Goal: Communication & Community: Participate in discussion

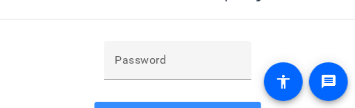
scroll to position [258, 0]
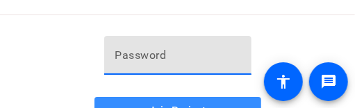
click at [172, 58] on input "text" at bounding box center [177, 55] width 125 height 17
paste input "^sVisD"
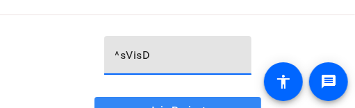
type input "^sVisD"
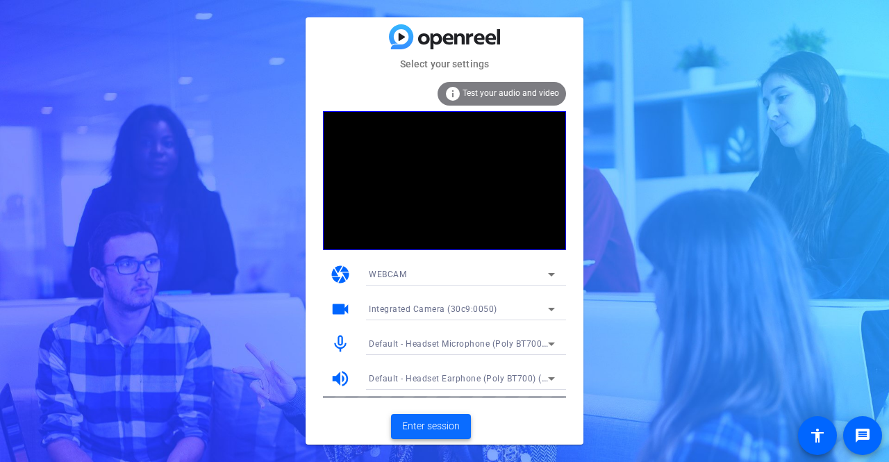
click at [354, 108] on span "Enter session" at bounding box center [431, 426] width 58 height 15
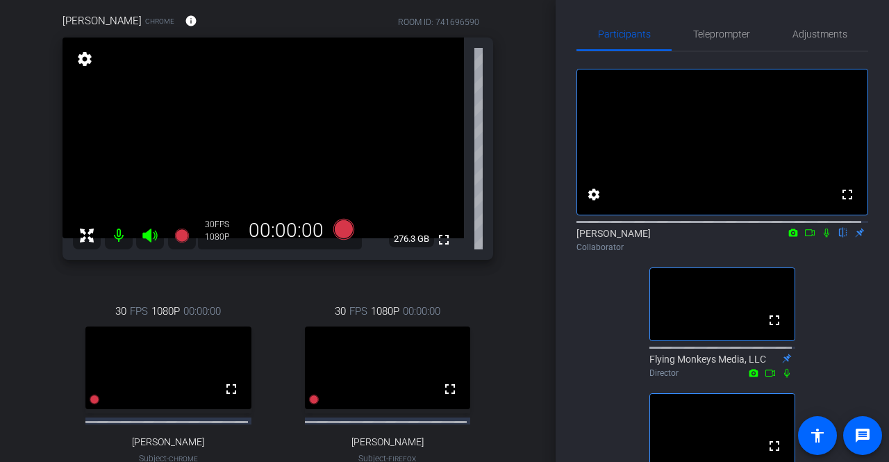
scroll to position [119, 0]
click at [354, 108] on icon at bounding box center [827, 233] width 6 height 9
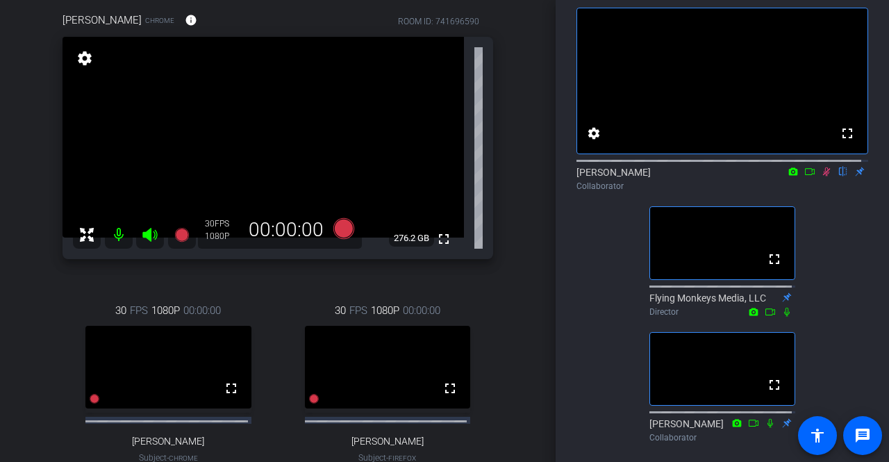
scroll to position [65, 0]
click at [354, 108] on icon at bounding box center [810, 171] width 11 height 10
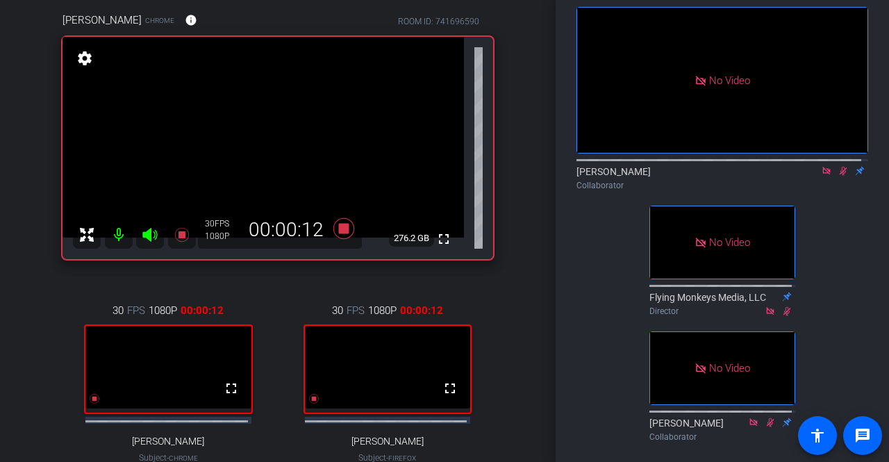
click at [354, 108] on mat-icon at bounding box center [843, 171] width 17 height 13
click at [354, 108] on icon at bounding box center [843, 171] width 11 height 10
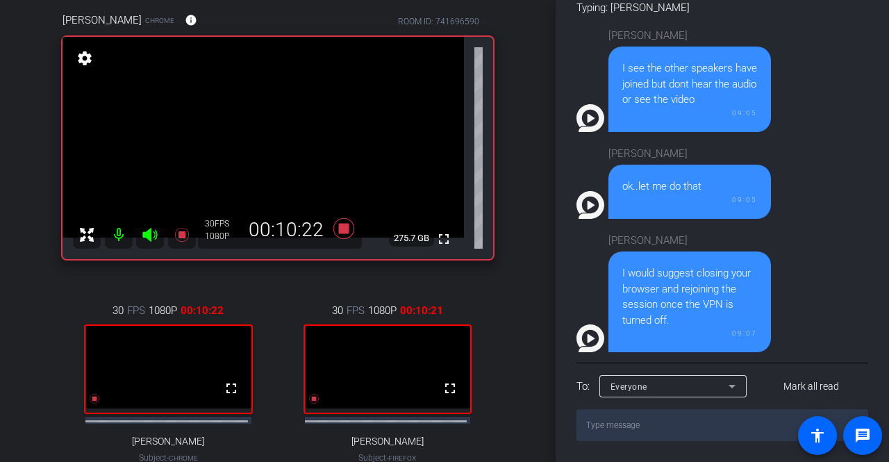
scroll to position [605, 0]
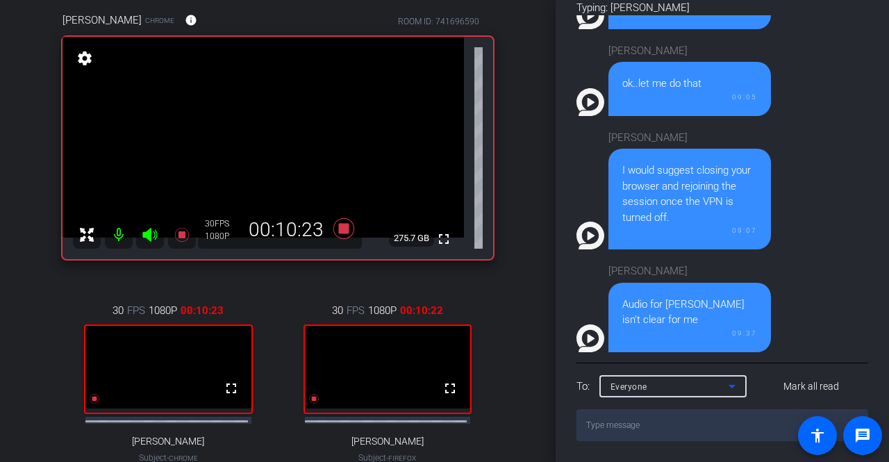
click at [354, 108] on div "Everyone" at bounding box center [670, 386] width 118 height 17
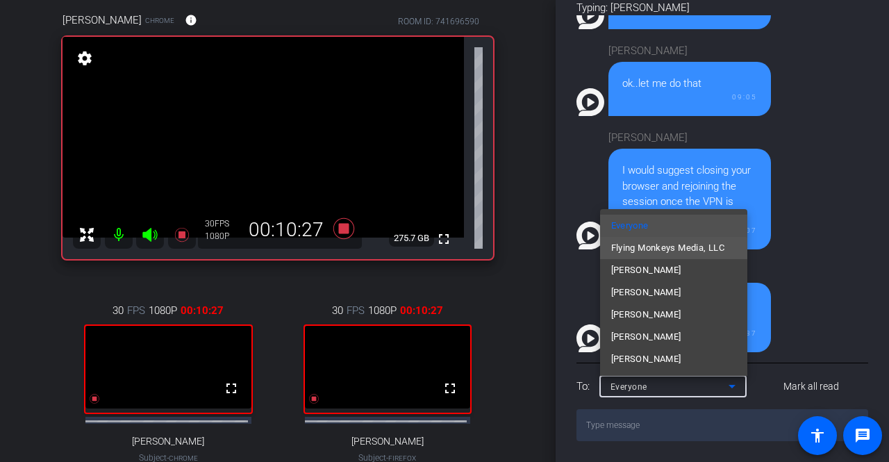
click at [354, 108] on span "Flying Monkeys Media, LLC" at bounding box center [667, 248] width 113 height 17
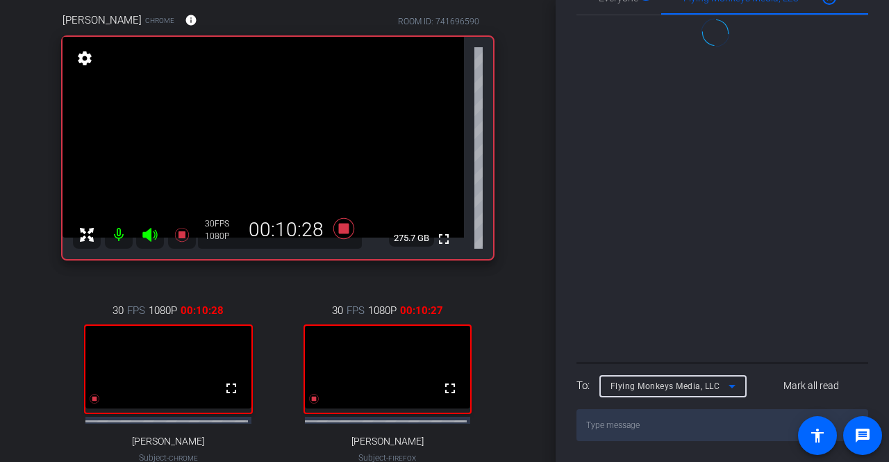
scroll to position [589, 0]
click at [354, 108] on textarea at bounding box center [723, 425] width 292 height 32
click at [354, 108] on textarea "Hi [PERSON_NAME], is [PERSON_NAME]'s audio" at bounding box center [723, 425] width 292 height 32
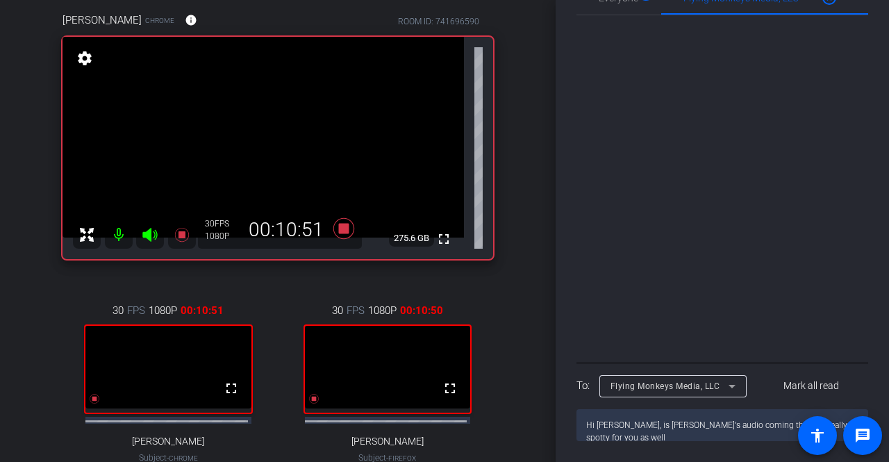
type textarea "Hi [PERSON_NAME], is [PERSON_NAME]'s audio coming through really spotty for you…"
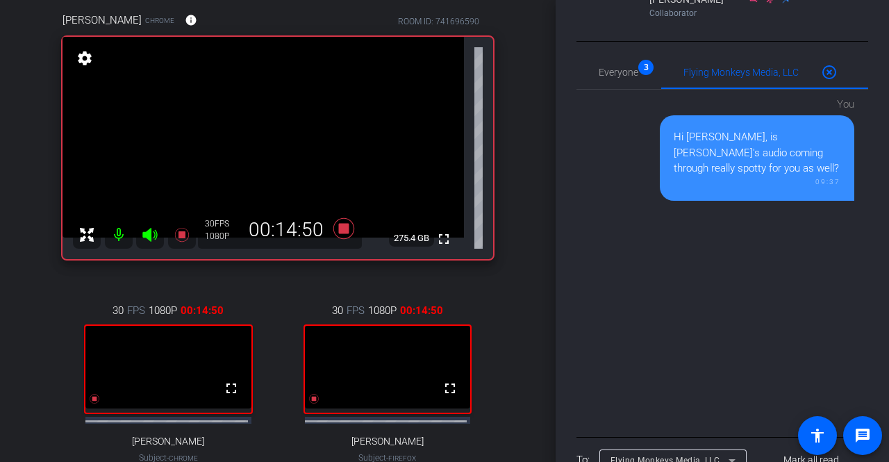
scroll to position [489, 0]
click at [354, 77] on span "Everyone 3" at bounding box center [619, 72] width 40 height 10
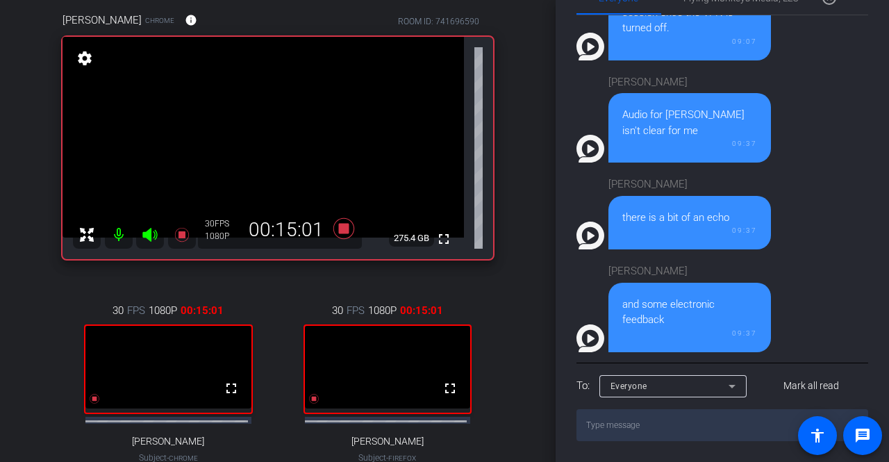
scroll to position [575, 0]
click at [354, 108] on textarea at bounding box center [723, 425] width 292 height 32
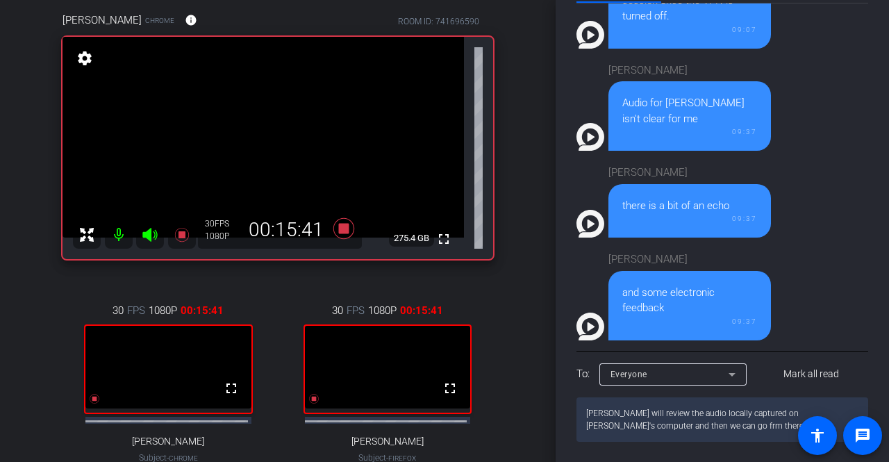
click at [354, 108] on textarea "[PERSON_NAME] will review the audio locally captured on [PERSON_NAME]'s compute…" at bounding box center [723, 419] width 292 height 44
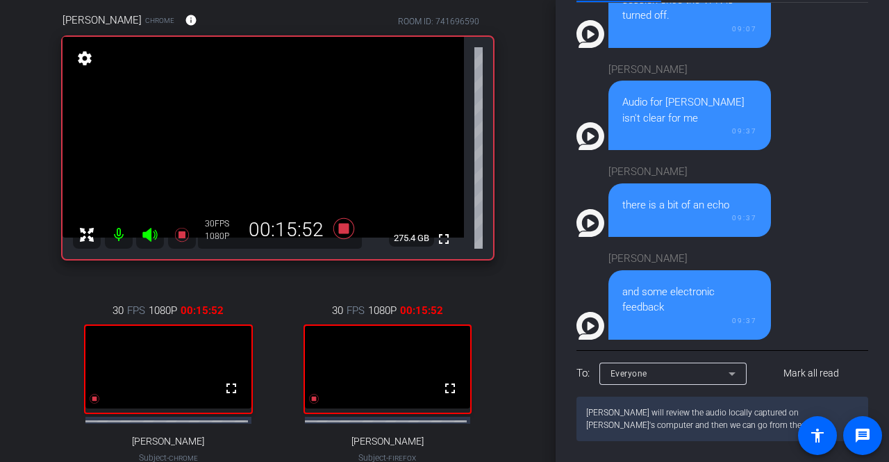
scroll to position [602, 0]
click at [354, 108] on textarea "[PERSON_NAME] will review the audio locally captured on [PERSON_NAME]'s compute…" at bounding box center [723, 419] width 292 height 44
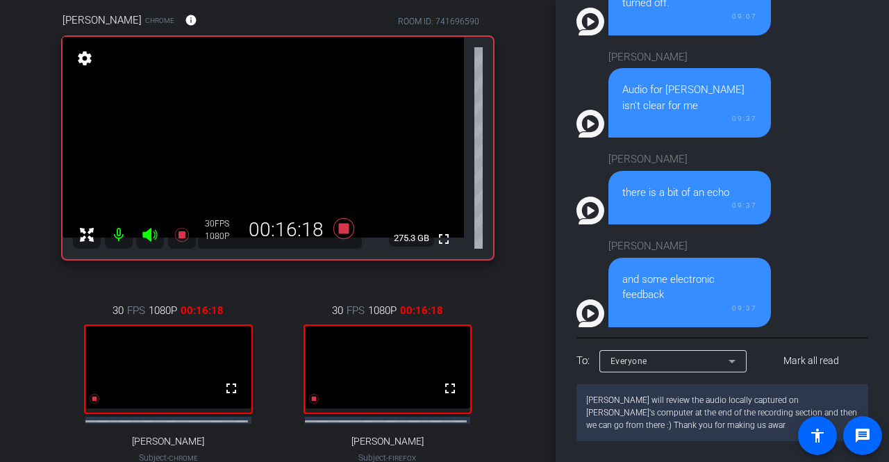
type textarea "[PERSON_NAME] will review the audio locally captured on [PERSON_NAME]'s compute…"
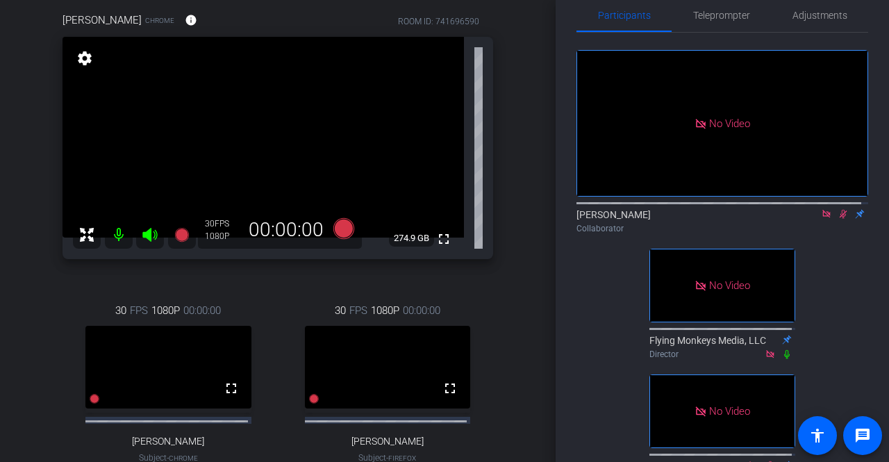
scroll to position [0, 0]
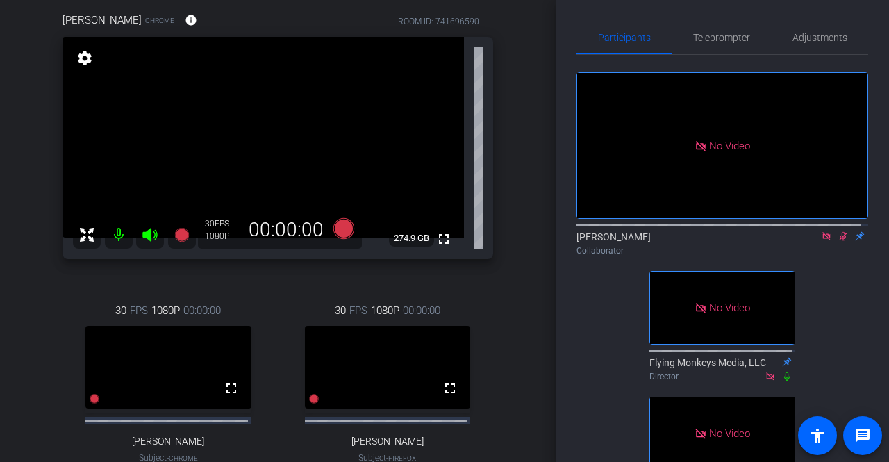
click at [354, 108] on icon at bounding box center [843, 236] width 11 height 10
click at [354, 108] on div "Participants Teleprompter Adjustments No Video [PERSON_NAME] Collaborator No Vi…" at bounding box center [723, 231] width 334 height 462
click at [354, 108] on icon at bounding box center [843, 236] width 11 height 10
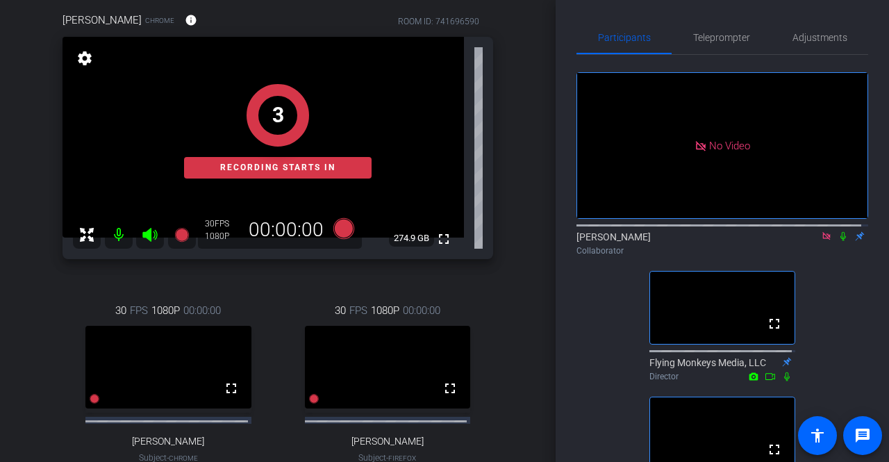
click at [354, 108] on icon at bounding box center [843, 236] width 11 height 10
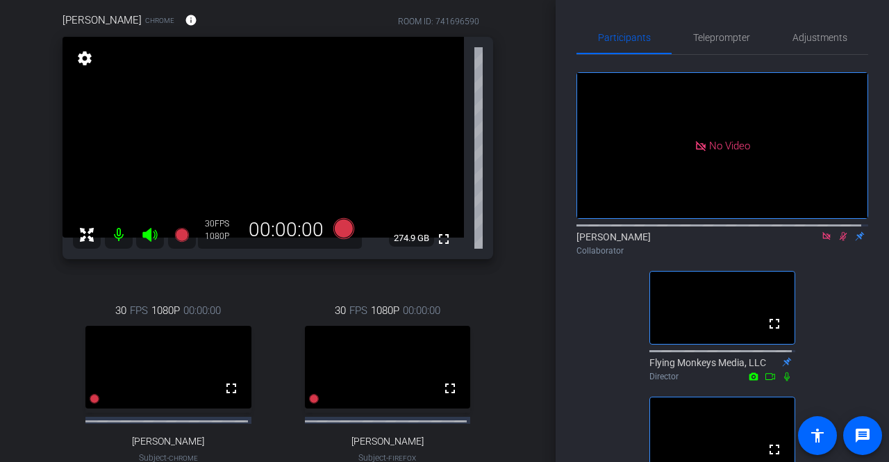
click at [354, 108] on icon at bounding box center [844, 236] width 8 height 9
click at [354, 108] on mat-icon at bounding box center [843, 236] width 17 height 13
click at [354, 108] on icon at bounding box center [844, 236] width 8 height 9
click at [354, 108] on icon at bounding box center [844, 236] width 6 height 9
click at [354, 108] on icon at bounding box center [843, 236] width 11 height 10
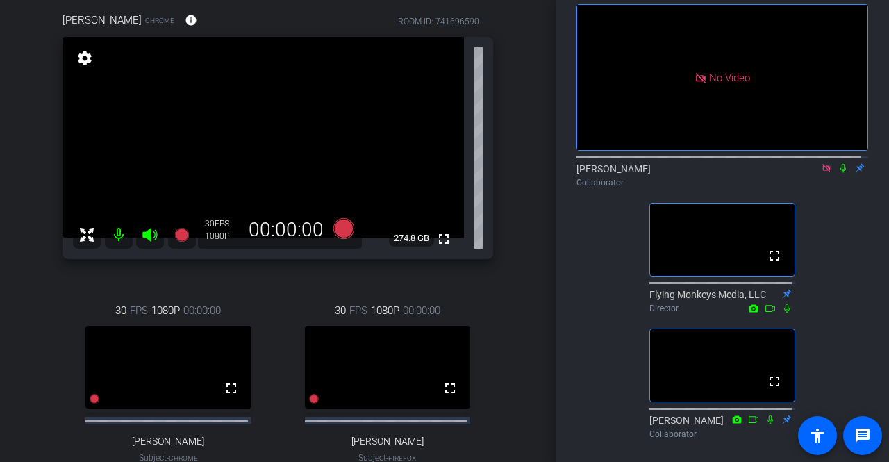
scroll to position [107, 0]
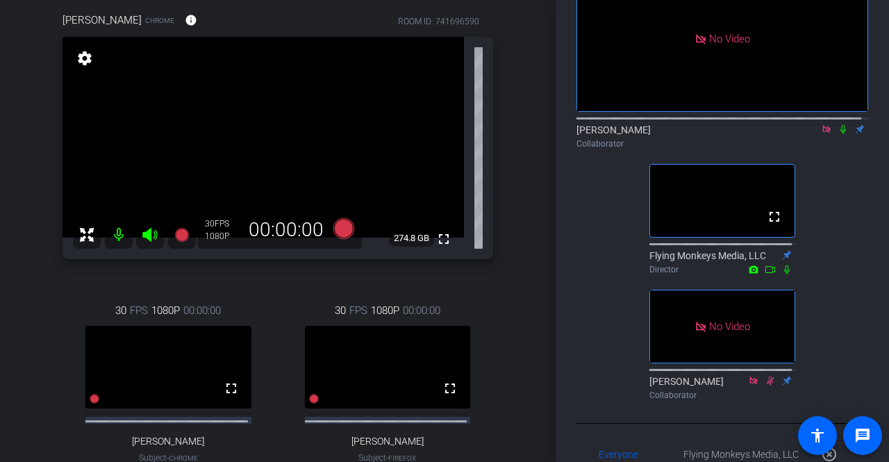
click at [354, 108] on icon at bounding box center [843, 129] width 11 height 10
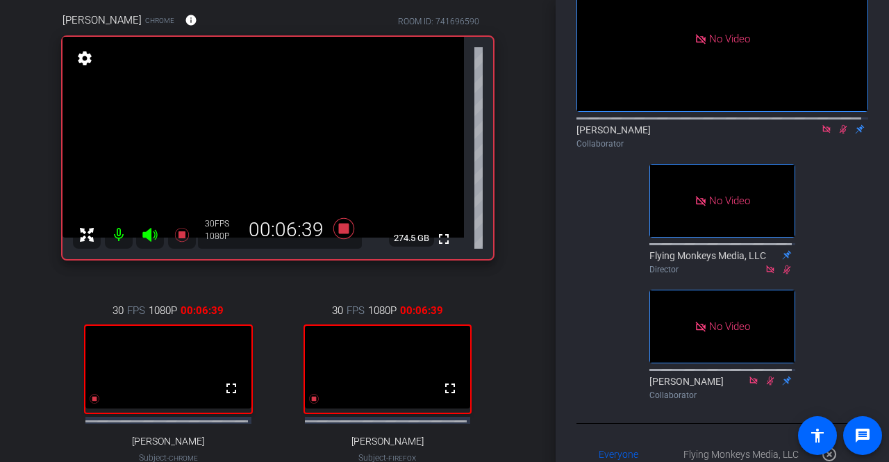
click at [354, 108] on icon at bounding box center [843, 129] width 11 height 10
click at [354, 108] on icon at bounding box center [844, 129] width 8 height 9
click at [354, 108] on icon at bounding box center [843, 129] width 11 height 10
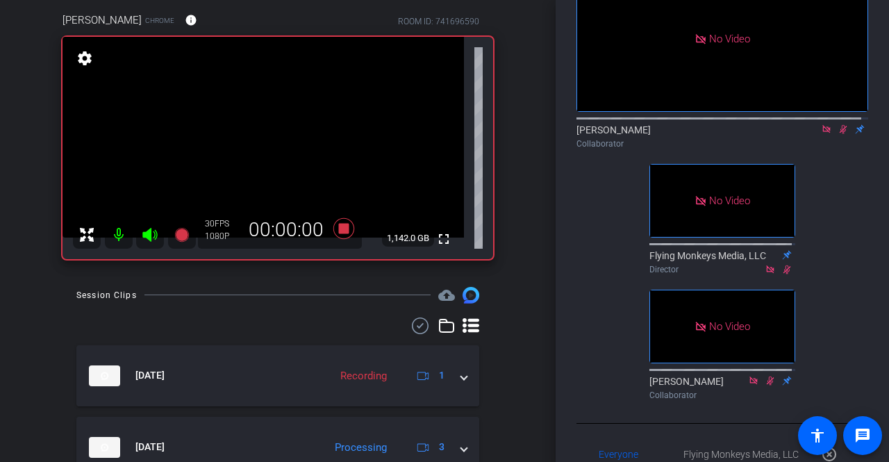
scroll to position [60, 0]
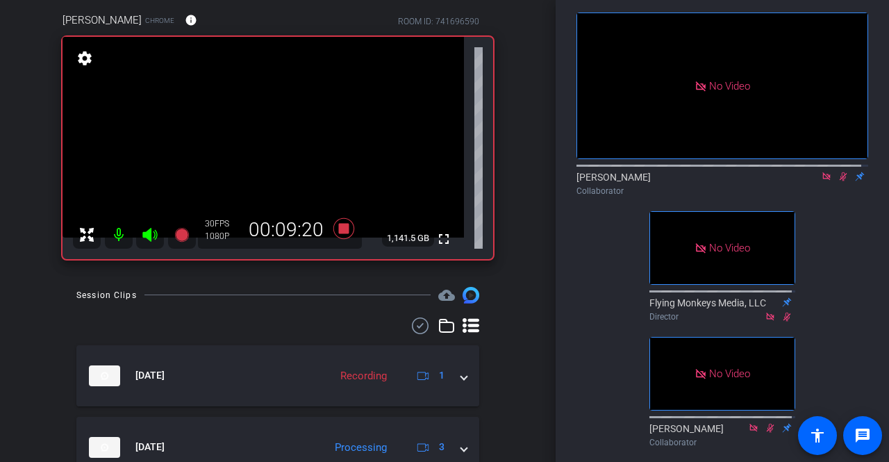
click at [354, 108] on icon at bounding box center [843, 177] width 11 height 10
click at [354, 108] on icon at bounding box center [844, 176] width 6 height 9
click at [354, 108] on icon at bounding box center [843, 177] width 11 height 10
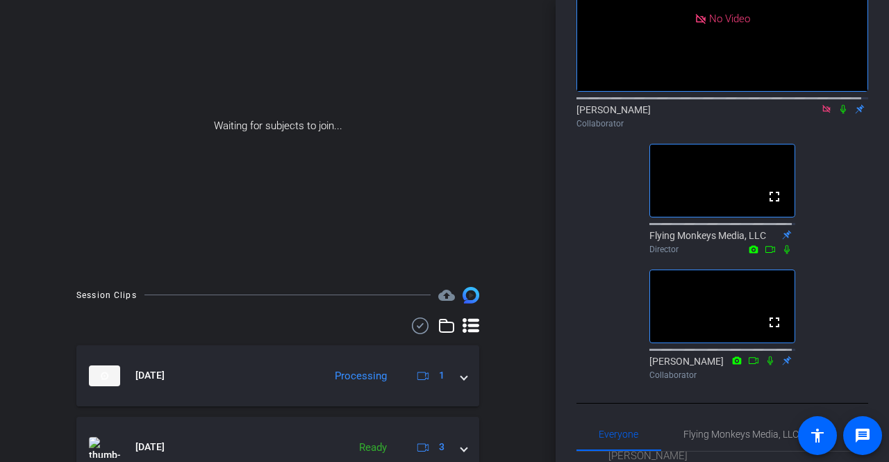
scroll to position [128, 0]
